Goal: Navigation & Orientation: Find specific page/section

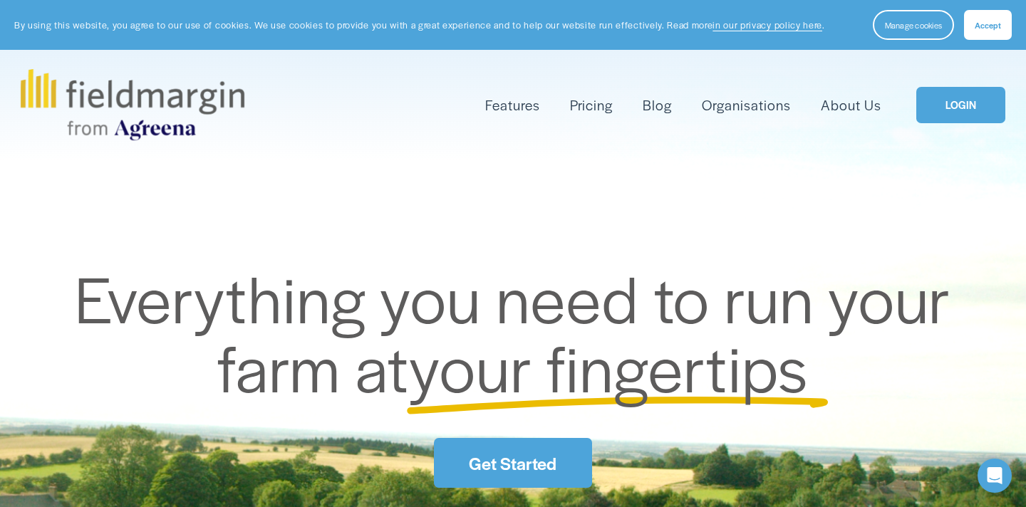
click at [958, 123] on link "LOGIN" at bounding box center [961, 105] width 89 height 36
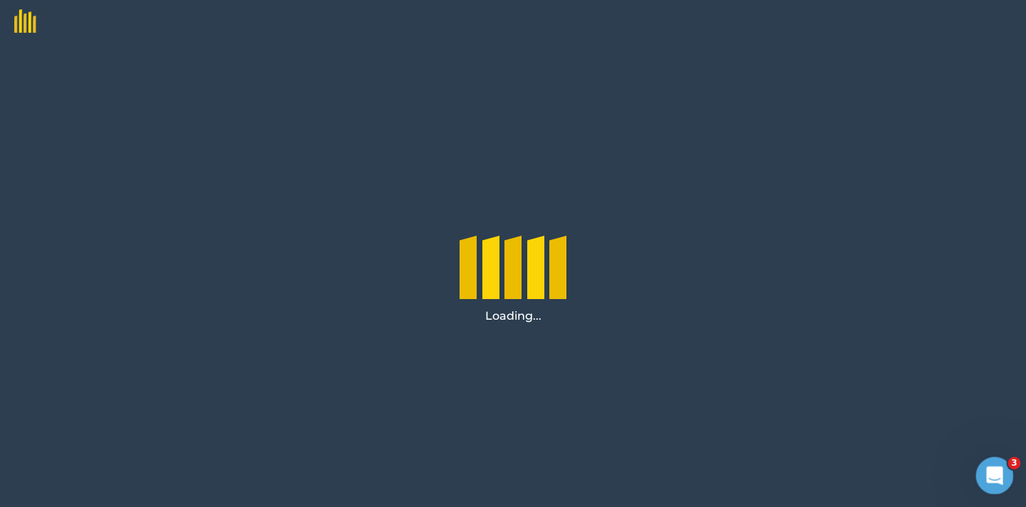
click at [996, 467] on icon "Open Intercom Messenger" at bounding box center [993, 475] width 24 height 24
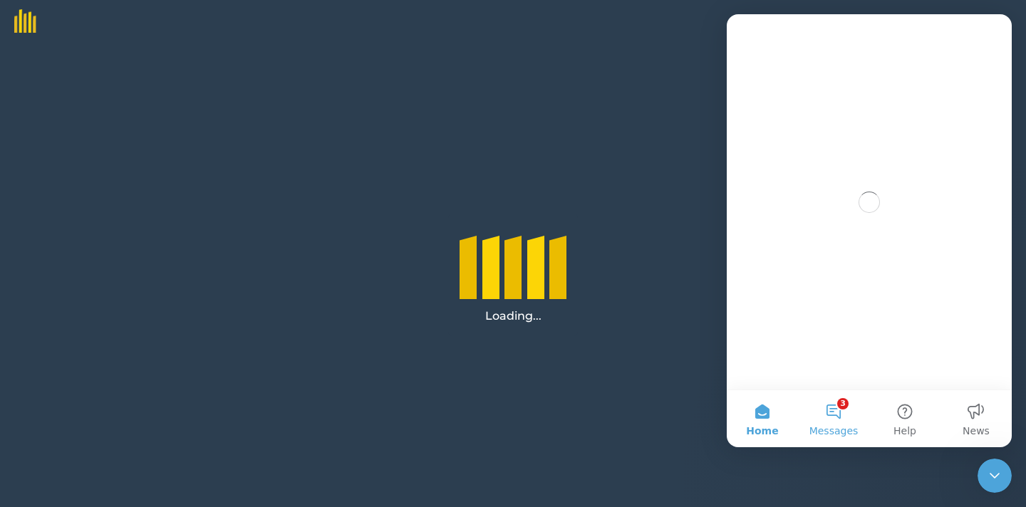
click at [843, 398] on button "3 Messages" at bounding box center [833, 419] width 71 height 57
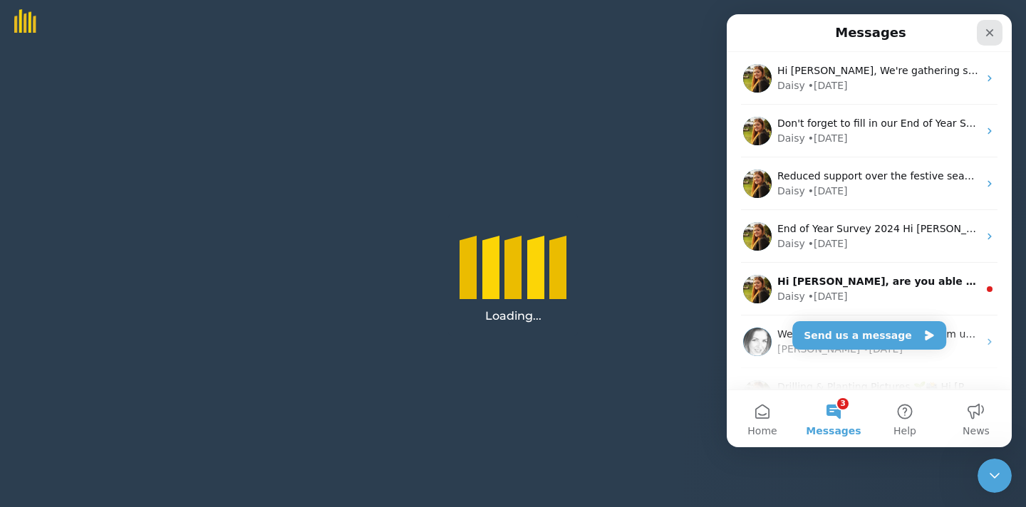
click at [988, 33] on icon "Close" at bounding box center [990, 33] width 8 height 8
